Goal: Information Seeking & Learning: Understand process/instructions

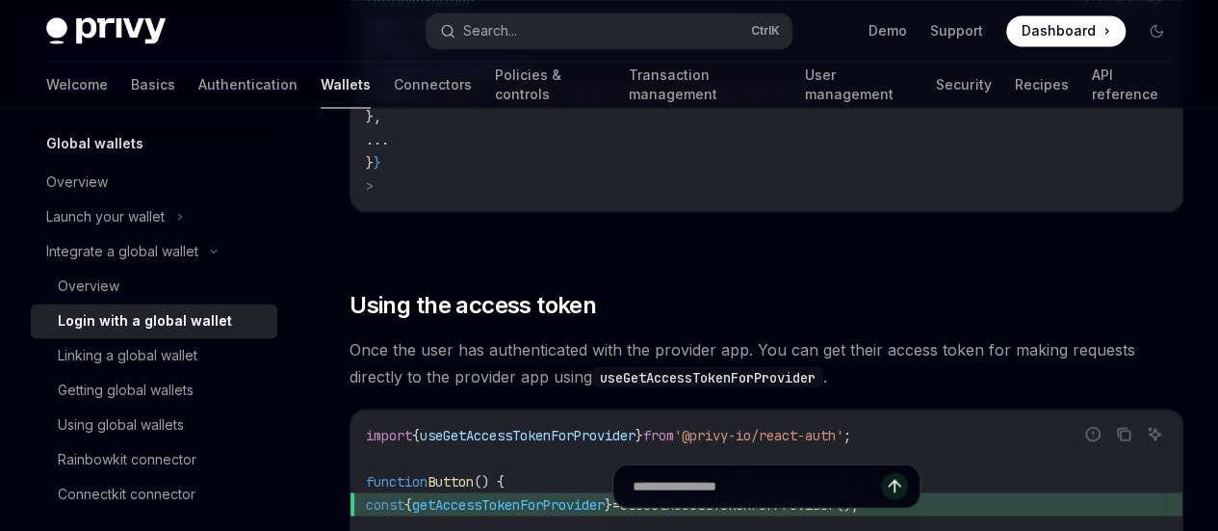
scroll to position [1710, 0]
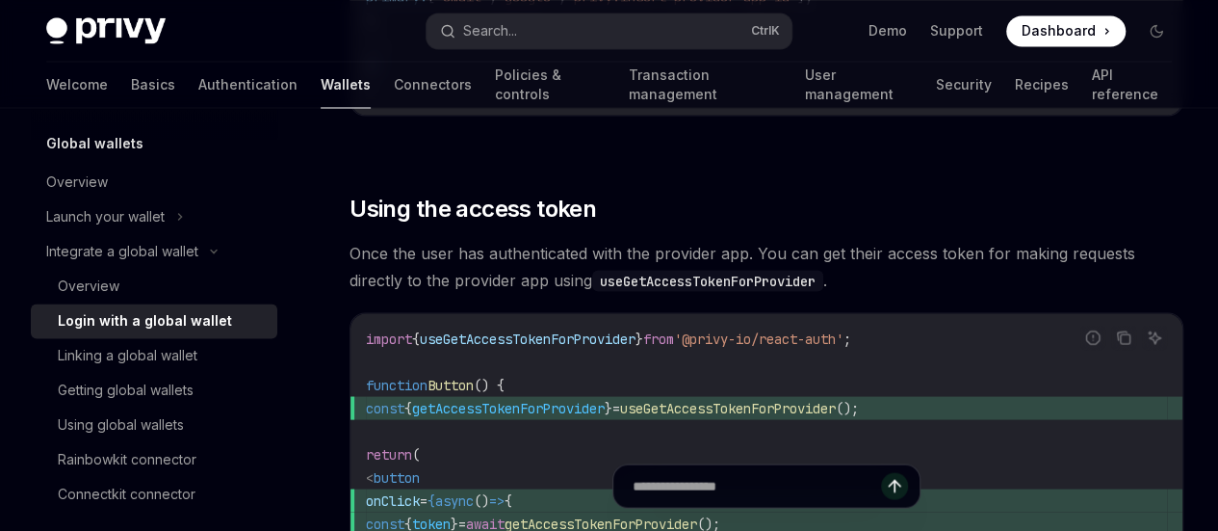
copy code "privy"
drag, startPoint x: 552, startPoint y: 311, endPoint x: 778, endPoint y: 316, distance: 226.4
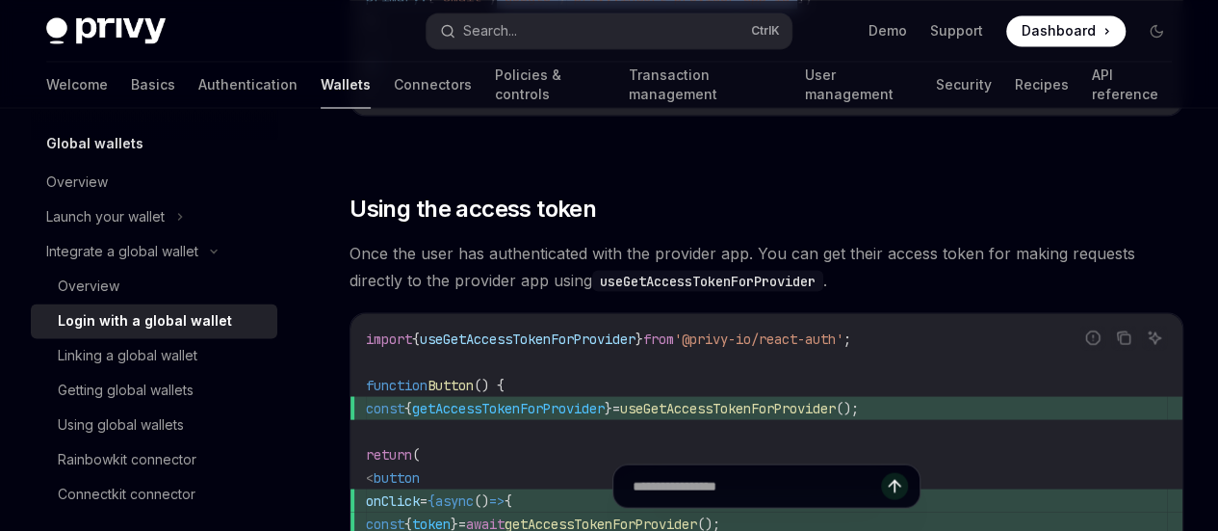
copy span "'google' , 'privy:insert-provider-app-id'"
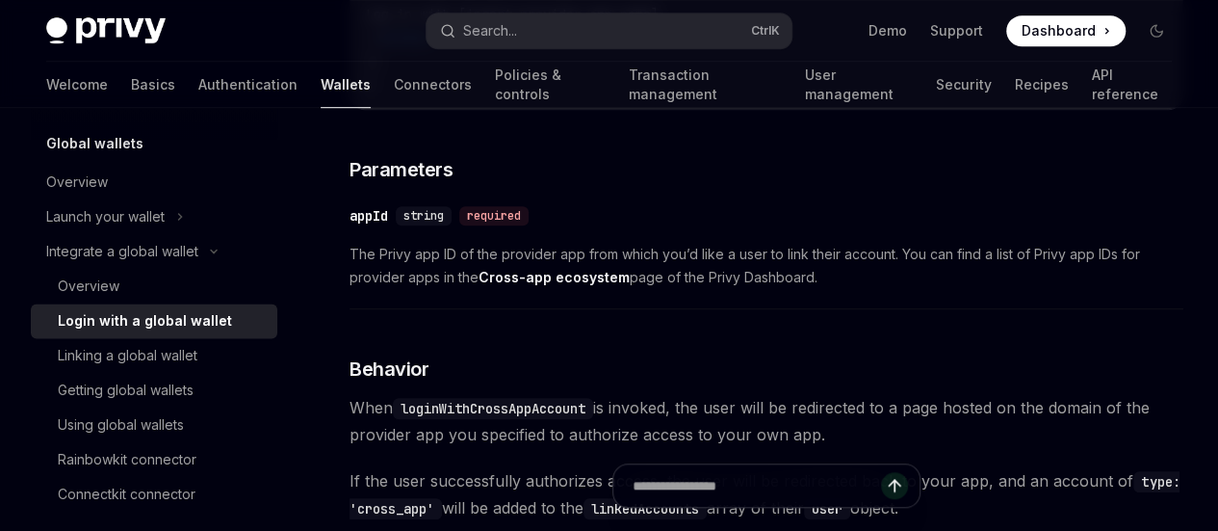
scroll to position [170, 0]
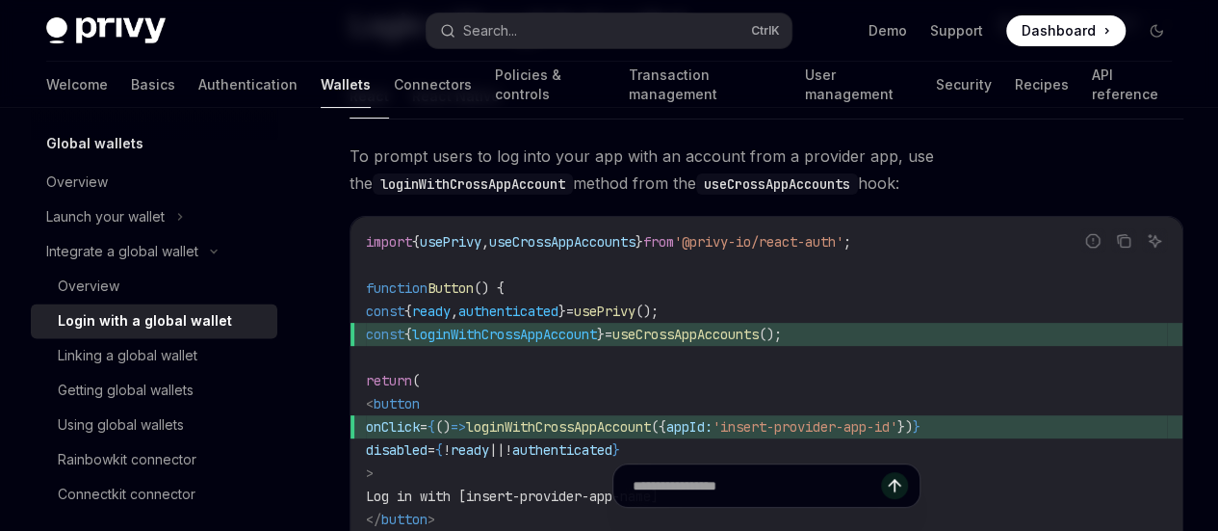
click at [614, 196] on span "To prompt users to log into your app with an account from a provider app, use t…" at bounding box center [767, 170] width 834 height 54
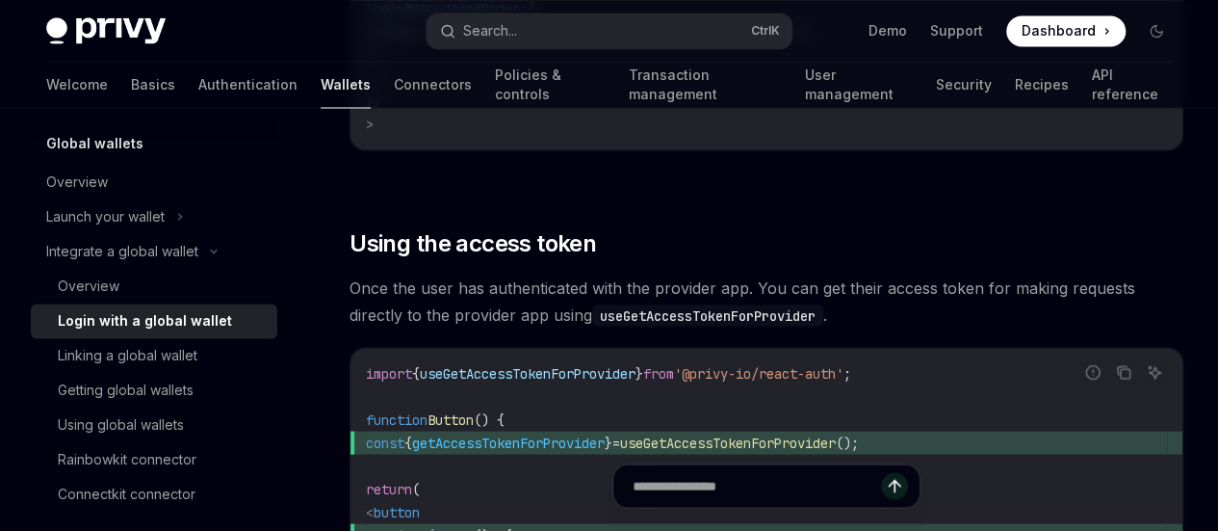
scroll to position [1706, 0]
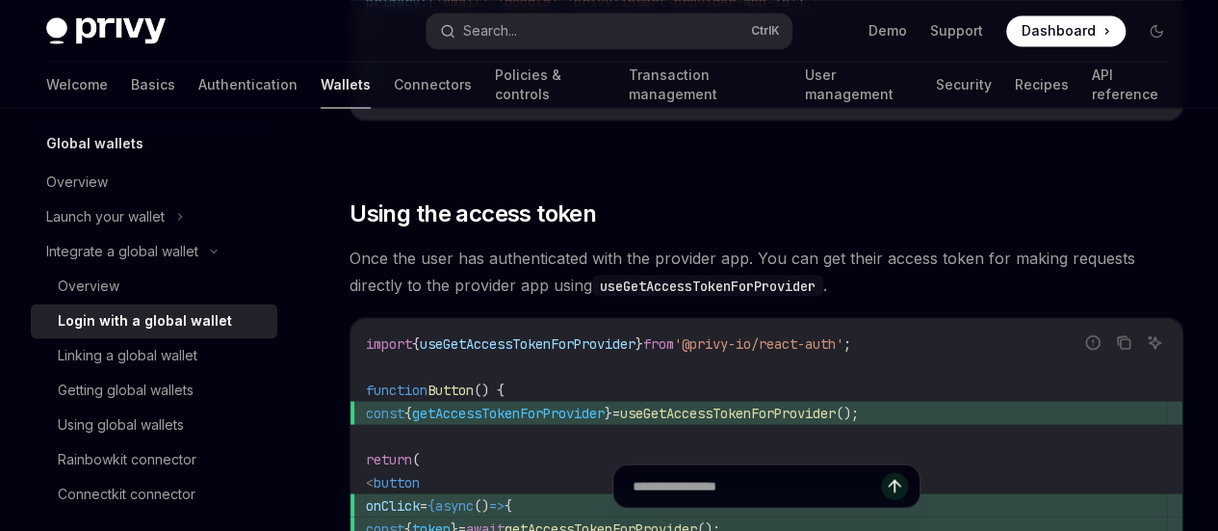
drag, startPoint x: 545, startPoint y: 197, endPoint x: 493, endPoint y: 182, distance: 54.2
copy span "loginMethodsAndOrder"
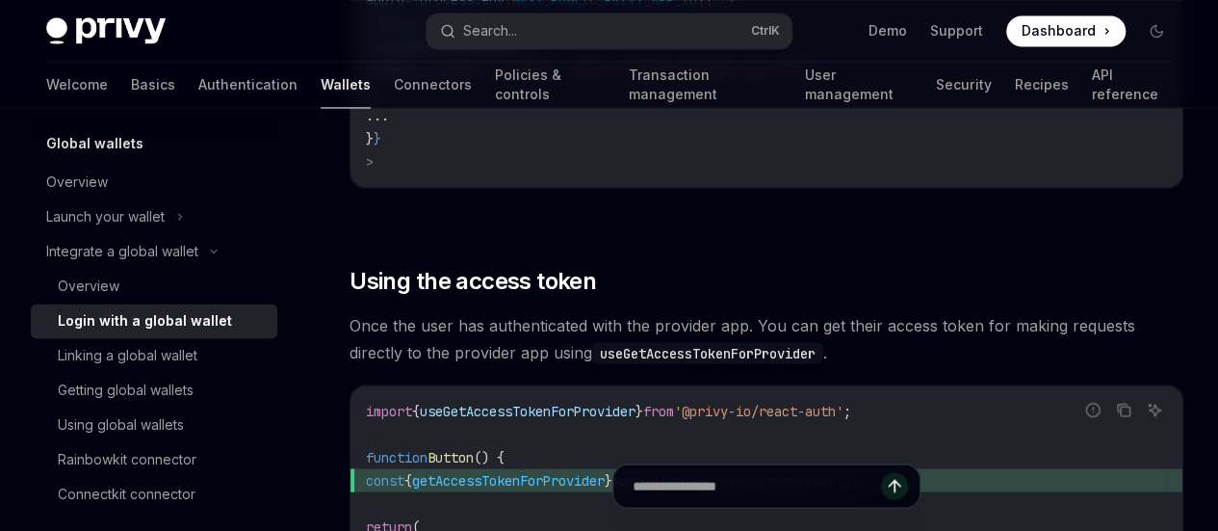
scroll to position [1609, 0]
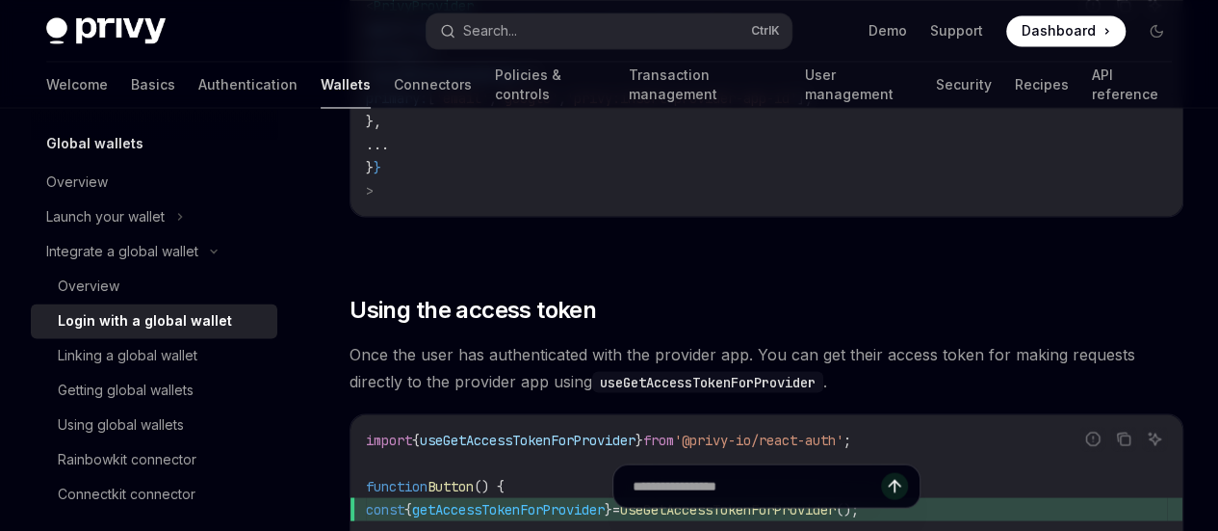
drag, startPoint x: 350, startPoint y: 210, endPoint x: 769, endPoint y: 267, distance: 422.8
click at [645, 107] on span "'privy:insert-provider-app-id'" at bounding box center [681, 98] width 231 height 17
drag, startPoint x: 348, startPoint y: 207, endPoint x: 774, endPoint y: 253, distance: 429.1
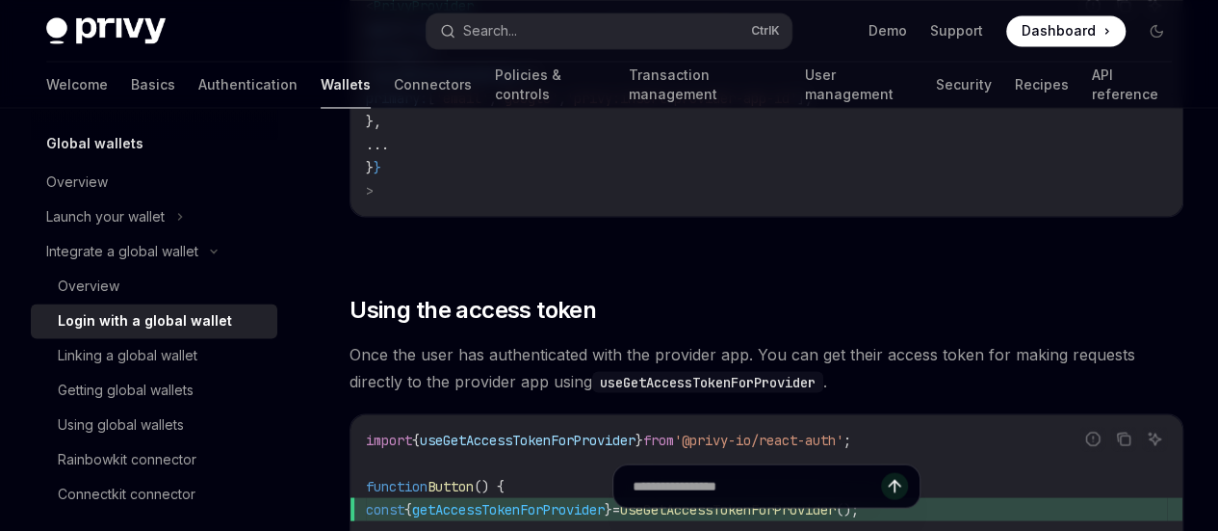
copy span "You can add any provider app to the list of login options in the Privy login mo…"
click at [691, 202] on code "< PrivyProvider appId = { process . env . NEXT_PUBLIC_PRIVY_APP_ID || "" } conf…" at bounding box center [766, 98] width 801 height 208
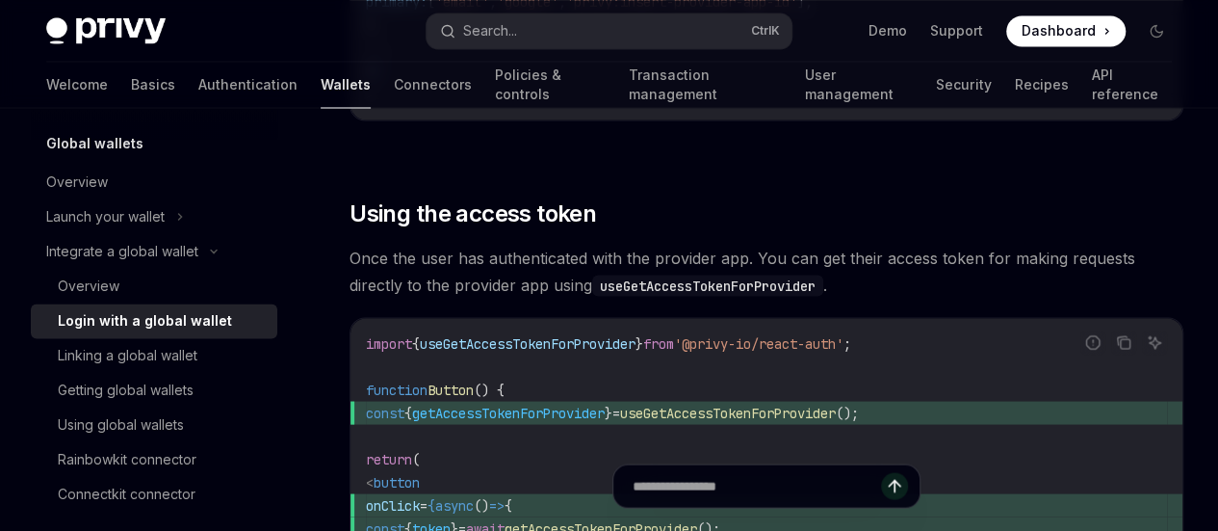
scroll to position [0, 0]
click at [538, 106] on code "< PrivyProvider appId = { process . env . NEXT_PUBLIC_PRIVY_APP_ID || "" } conf…" at bounding box center [766, 2] width 801 height 208
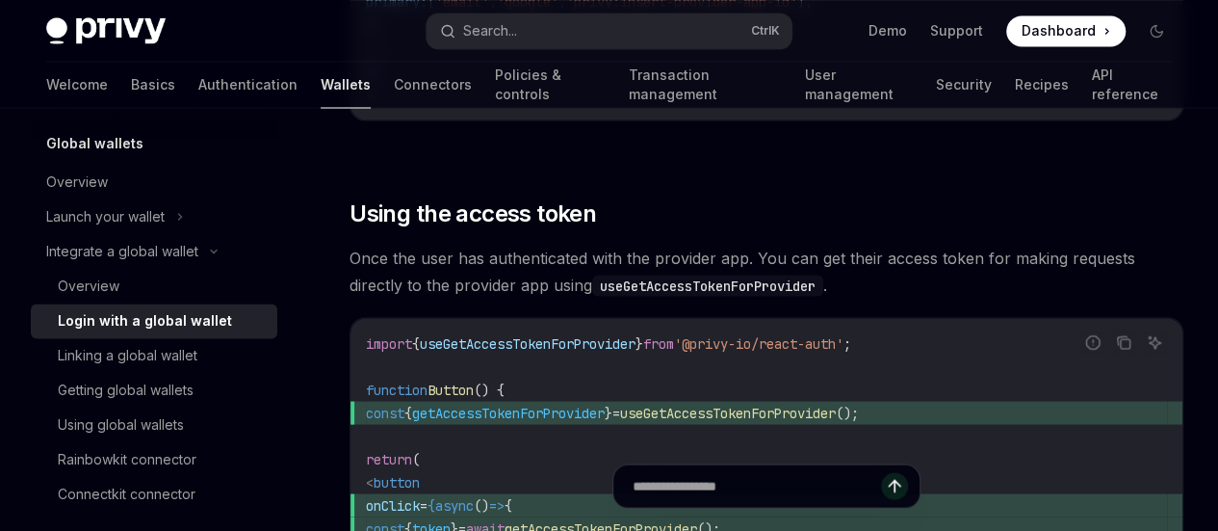
copy span "loginMethodsAndOrder"
drag, startPoint x: 590, startPoint y: 257, endPoint x: 585, endPoint y: 277, distance: 21.0
click at [572, 106] on code "< PrivyProvider appId = { process . env . NEXT_PUBLIC_PRIVY_APP_ID || "" } conf…" at bounding box center [766, 2] width 801 height 208
drag, startPoint x: 572, startPoint y: 295, endPoint x: 476, endPoint y: 291, distance: 96.4
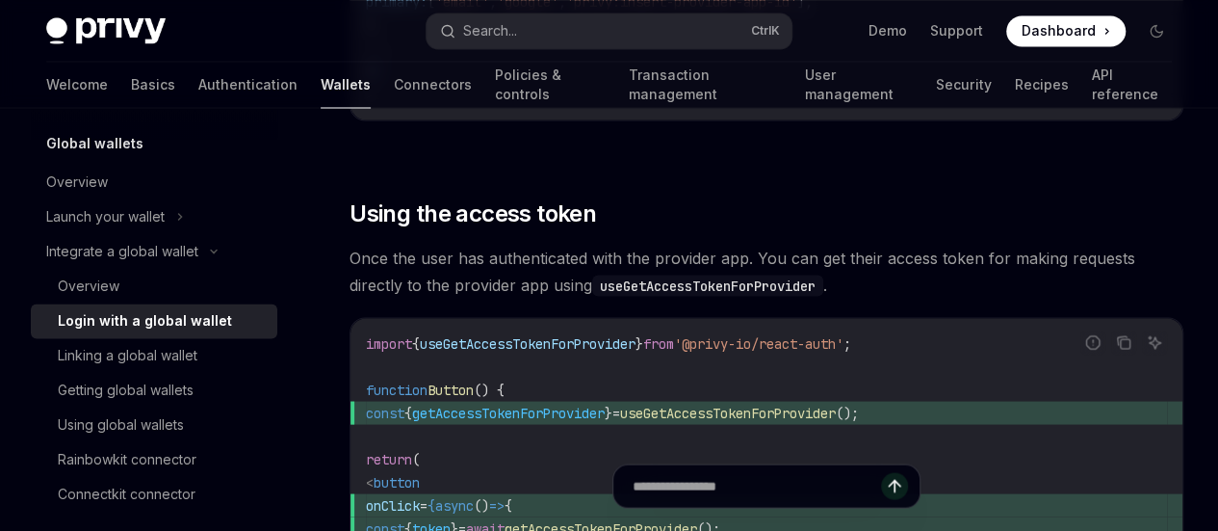
drag, startPoint x: 574, startPoint y: 296, endPoint x: 413, endPoint y: 294, distance: 160.8
copy span "loginMethodsAndOrder"
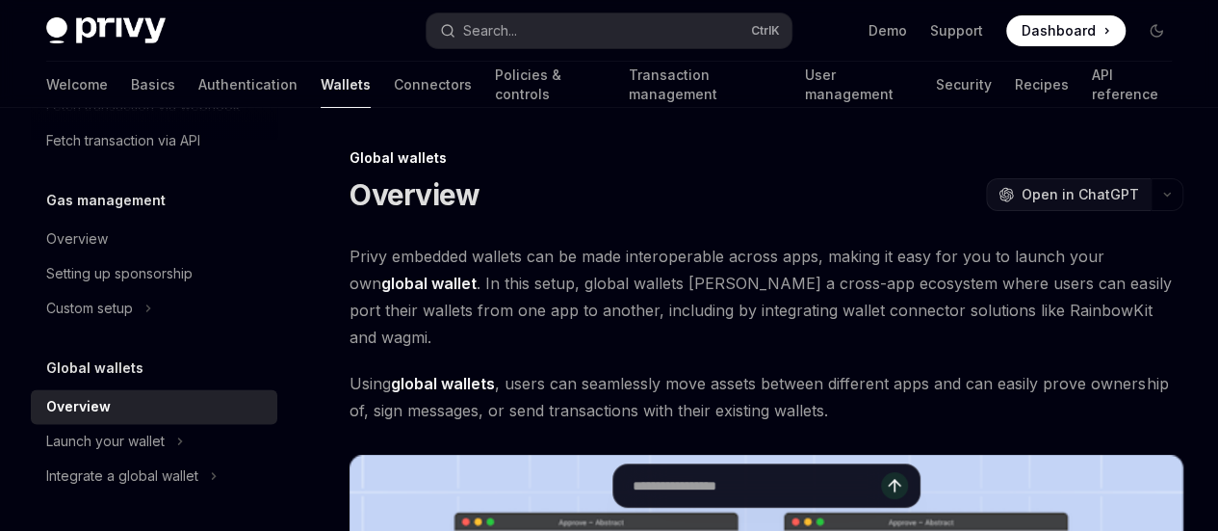
click at [1022, 201] on span "Open in ChatGPT" at bounding box center [1080, 194] width 117 height 19
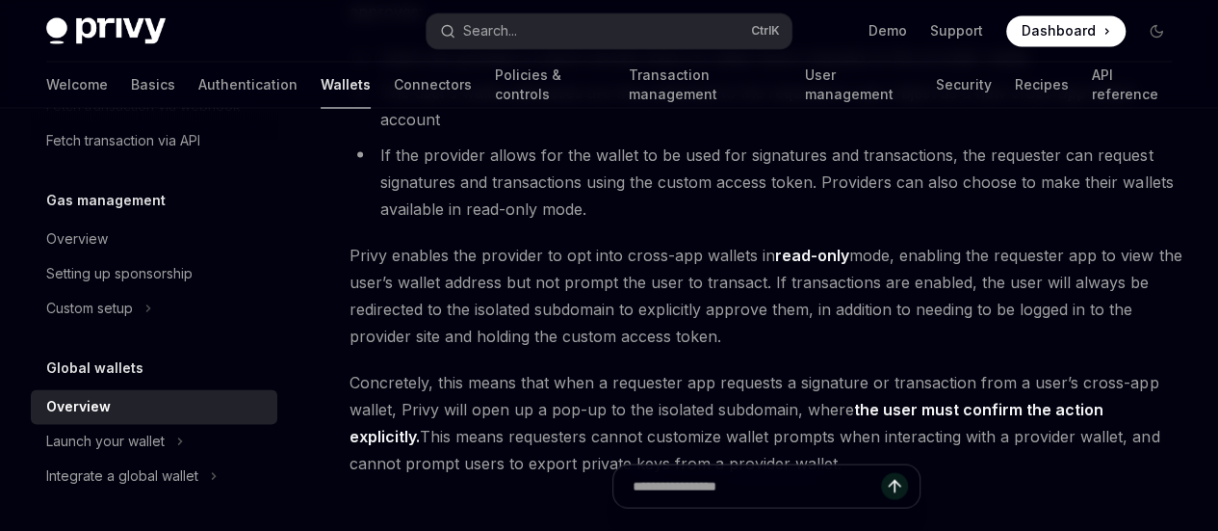
scroll to position [2119, 0]
